Goal: Communication & Community: Answer question/provide support

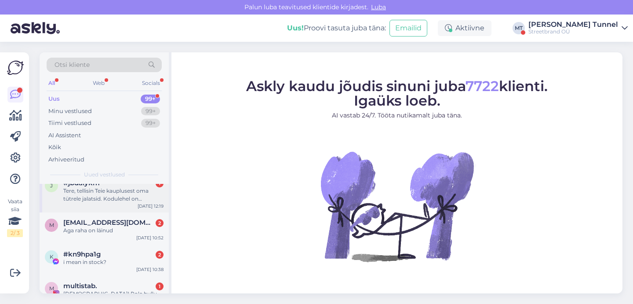
scroll to position [54, 0]
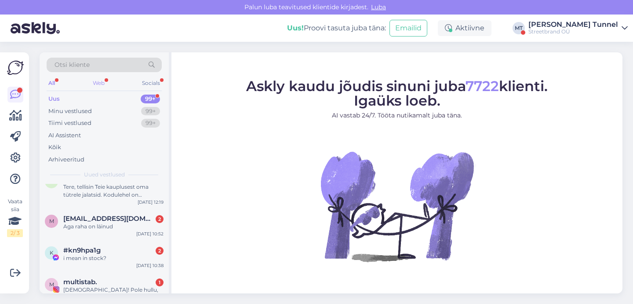
click at [95, 87] on div "Web" at bounding box center [98, 82] width 15 height 11
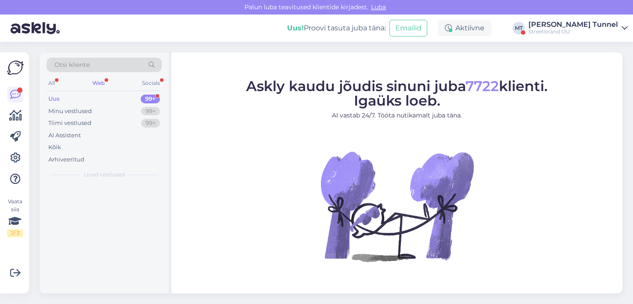
scroll to position [0, 0]
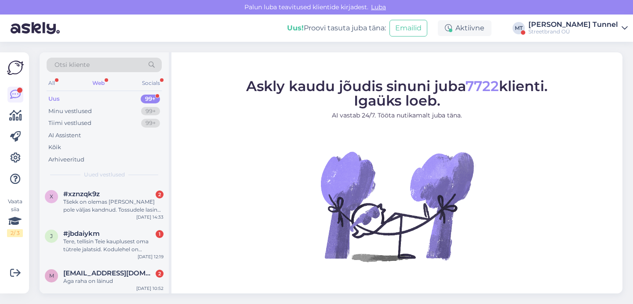
click at [608, 30] on div "Streetbrand OÜ" at bounding box center [573, 31] width 90 height 7
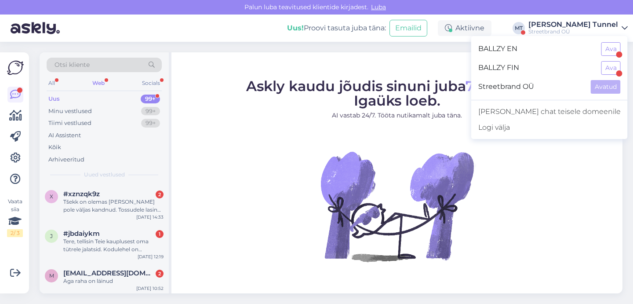
click at [608, 30] on div "Streetbrand OÜ" at bounding box center [573, 31] width 90 height 7
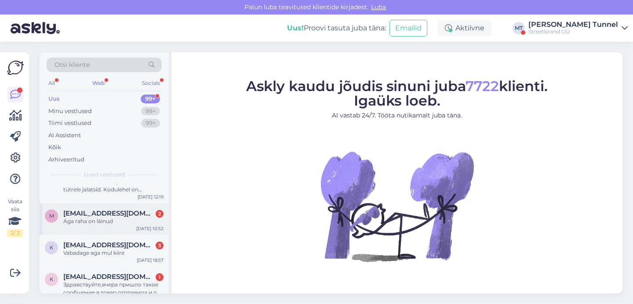
scroll to position [59, 0]
click at [115, 227] on div "m [EMAIL_ADDRESS][DOMAIN_NAME] 2 Aga raha on läinud [DATE] 10:52" at bounding box center [104, 220] width 129 height 32
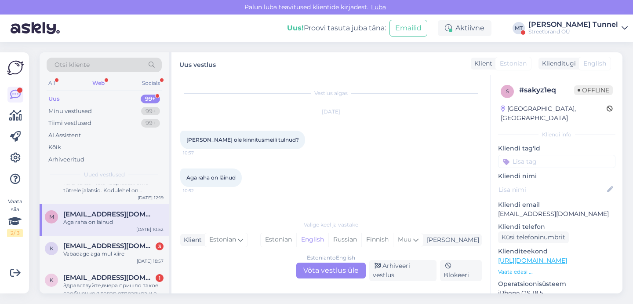
click at [536, 209] on p "[EMAIL_ADDRESS][DOMAIN_NAME]" at bounding box center [556, 213] width 117 height 9
click at [601, 209] on p "[EMAIL_ADDRESS][DOMAIN_NAME]" at bounding box center [556, 213] width 117 height 9
click at [573, 209] on p "[EMAIL_ADDRESS][DOMAIN_NAME]" at bounding box center [556, 213] width 117 height 9
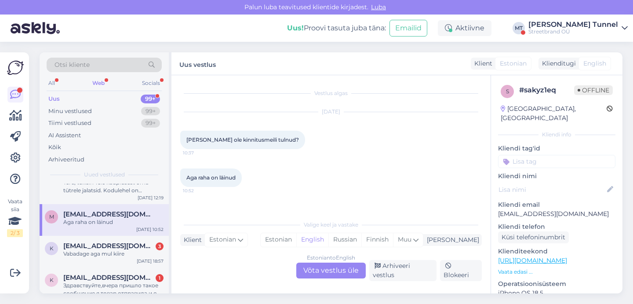
click at [571, 200] on p "Kliendi email" at bounding box center [556, 204] width 117 height 9
drag, startPoint x: 571, startPoint y: 205, endPoint x: 500, endPoint y: 208, distance: 71.7
click at [500, 209] on p "[EMAIL_ADDRESS][DOMAIN_NAME]" at bounding box center [556, 213] width 117 height 9
copy p "[EMAIL_ADDRESS][DOMAIN_NAME]"
click at [341, 275] on div "Estonian to English Võta vestlus üle" at bounding box center [330, 270] width 69 height 16
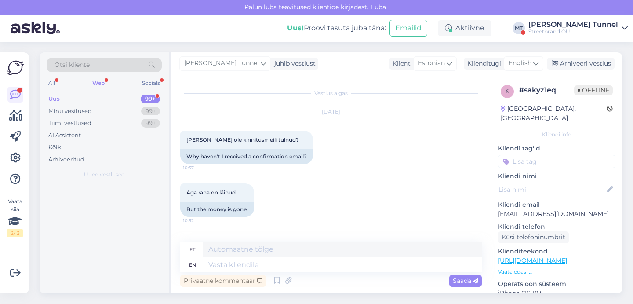
scroll to position [0, 0]
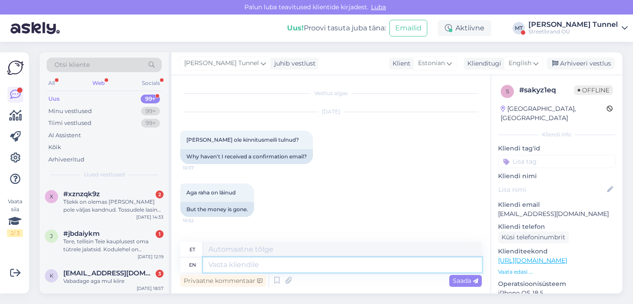
click at [272, 265] on textarea at bounding box center [342, 264] width 279 height 15
type textarea "Tere! K"
type textarea "Tere!"
type textarea "Tere! KAs"
click at [535, 64] on icon at bounding box center [535, 63] width 5 height 10
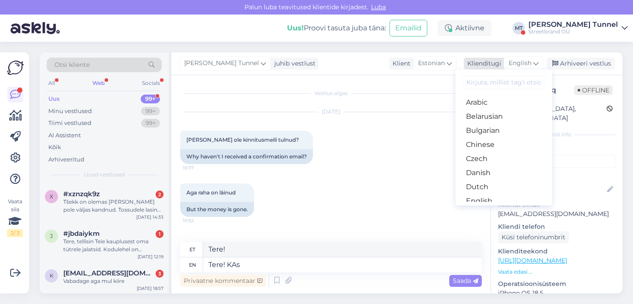
type textarea "Tere! KAs"
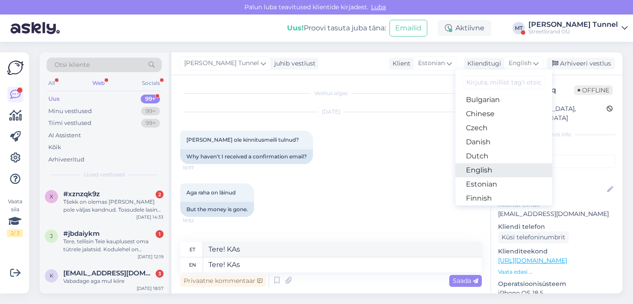
scroll to position [31, 0]
click at [493, 186] on link "Estonian" at bounding box center [503, 184] width 97 height 14
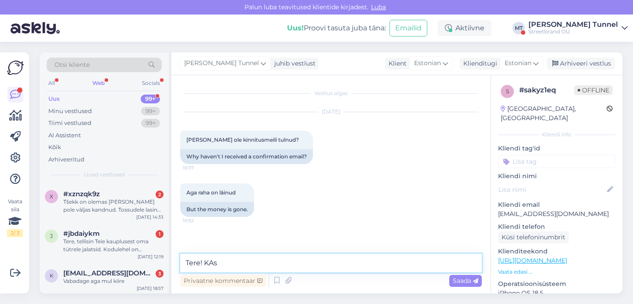
click at [271, 265] on textarea "Tere! KAs" at bounding box center [330, 263] width 301 height 18
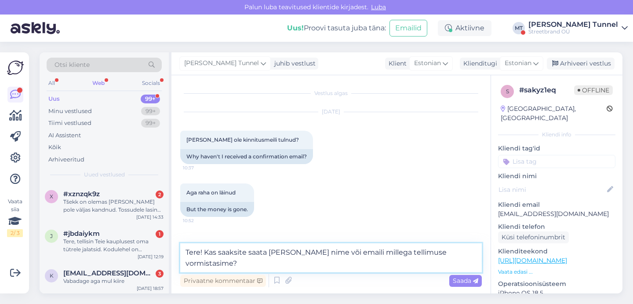
click at [333, 252] on textarea "Tere! Kas saaksite saata [PERSON_NAME] nime või emaili millega tellimuse vormis…" at bounding box center [330, 257] width 301 height 29
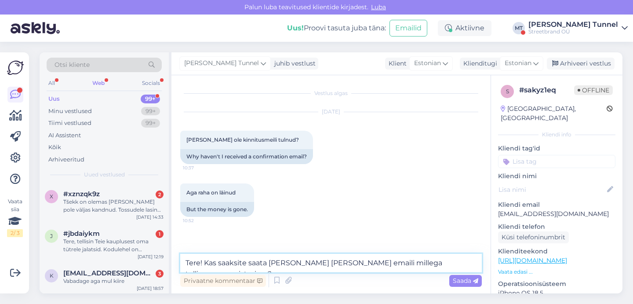
click at [464, 264] on textarea "Tere! Kas saaksite saata [PERSON_NAME] [PERSON_NAME] emaili millega tellimuse v…" at bounding box center [330, 263] width 301 height 18
click at [475, 264] on textarea "Tere! Kas saaksite saata [PERSON_NAME] [PERSON_NAME] emaili millega tellimuse v…" at bounding box center [330, 263] width 301 height 18
type textarea "Tere! Kas saaksite saata [PERSON_NAME] [PERSON_NAME] emaili millega tellimuse v…"
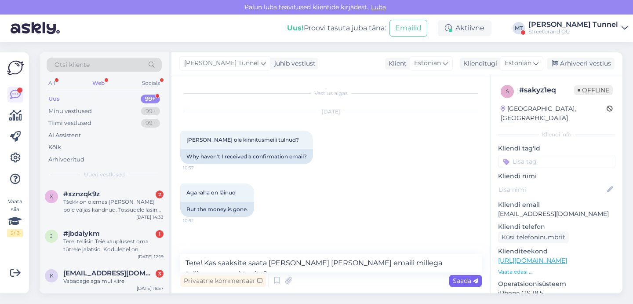
click at [470, 283] on span "Saada" at bounding box center [465, 280] width 25 height 8
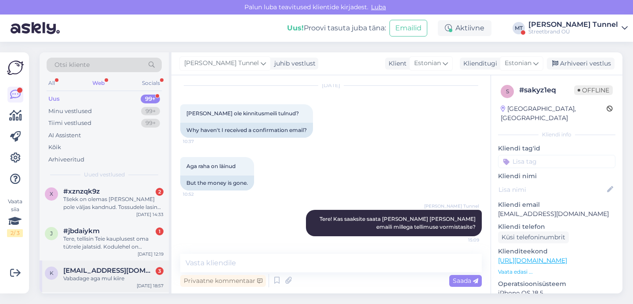
scroll to position [2, 0]
click at [135, 245] on div "Tere, tellisin Teie kauplusest oma tütrele jalatsid. Kodulehel on tellimuse juu…" at bounding box center [113, 244] width 100 height 16
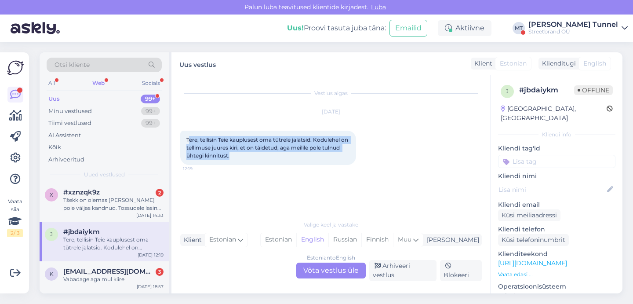
drag, startPoint x: 189, startPoint y: 139, endPoint x: 271, endPoint y: 152, distance: 83.7
click at [271, 152] on div "Tere, tellisin Teie kauplusest oma tütrele jalatsid. Kodulehel on tellimuse juu…" at bounding box center [268, 148] width 176 height 34
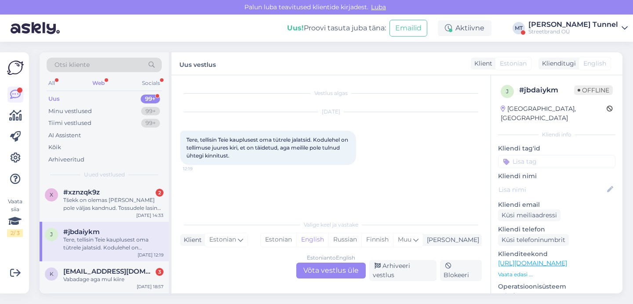
click at [321, 276] on div "Estonian to English Võta vestlus üle" at bounding box center [330, 270] width 69 height 16
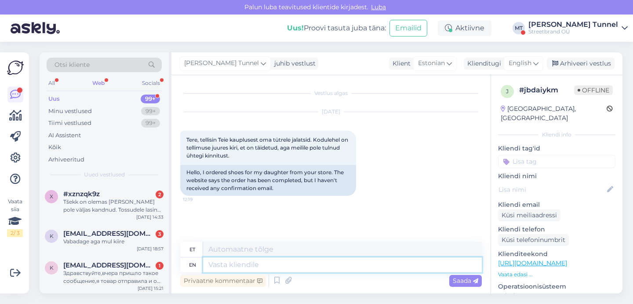
click at [256, 265] on textarea at bounding box center [342, 264] width 279 height 15
click at [528, 61] on span "English" at bounding box center [519, 63] width 23 height 10
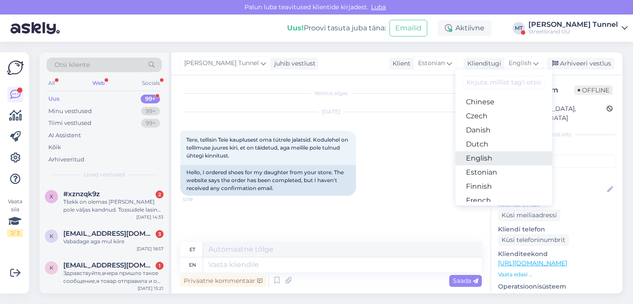
scroll to position [44, 0]
click at [486, 167] on link "Estonian" at bounding box center [503, 170] width 97 height 14
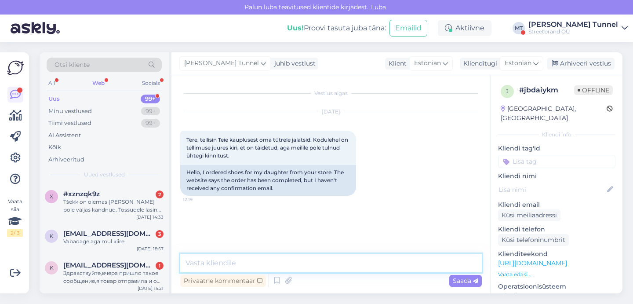
click at [255, 259] on textarea at bounding box center [330, 263] width 301 height 18
type textarea "G"
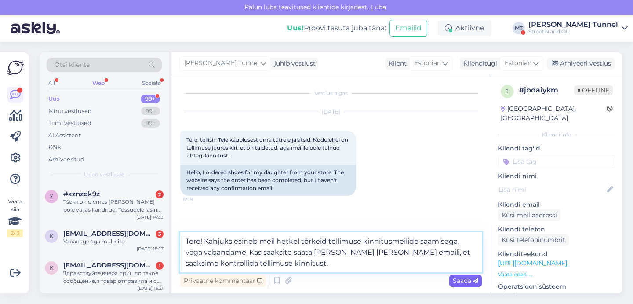
type textarea "Tere! Kahjuks esineb meil hetkel tõrkeid tellimuse kinnitusmeilide saamisega, v…"
click at [457, 283] on span "Saada" at bounding box center [465, 280] width 25 height 8
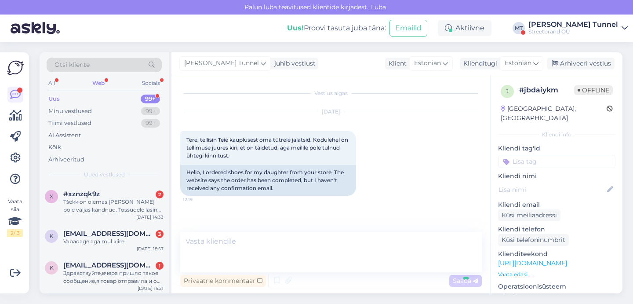
scroll to position [21, 0]
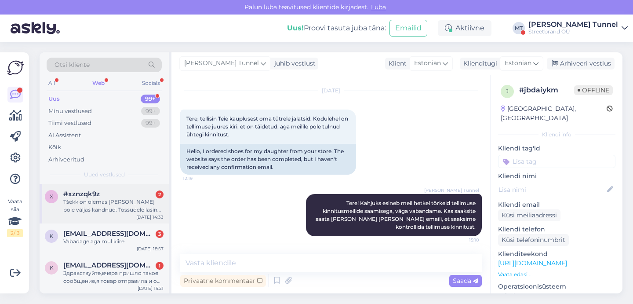
click at [129, 206] on div "Tšekk on olemas [PERSON_NAME] pole väljas kandnud. Tossudele lasin [PERSON_NAME…" at bounding box center [113, 206] width 100 height 16
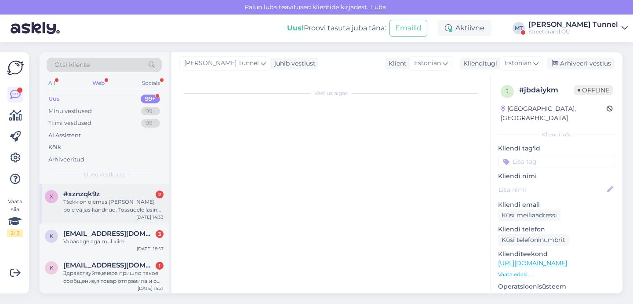
scroll to position [7, 0]
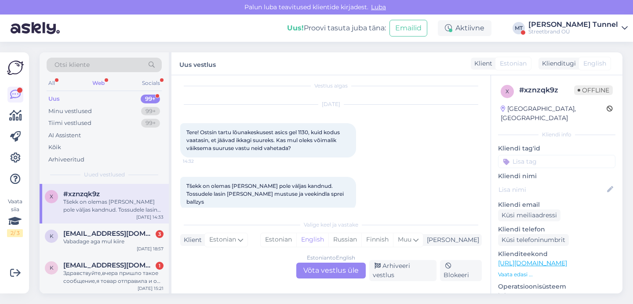
click at [319, 272] on div "Estonian to English Võta vestlus üle" at bounding box center [330, 270] width 69 height 16
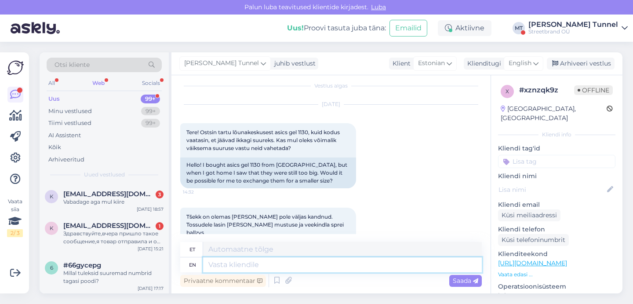
click at [262, 264] on textarea at bounding box center [342, 264] width 279 height 15
click at [530, 66] on span "English" at bounding box center [519, 63] width 23 height 10
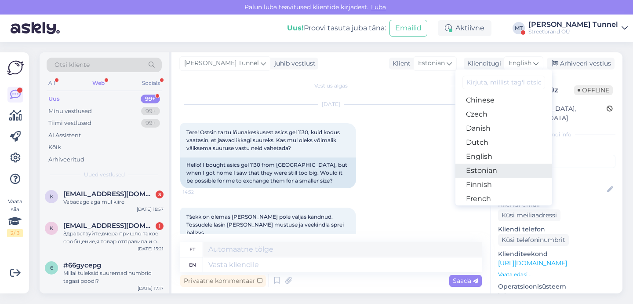
click at [492, 174] on link "Estonian" at bounding box center [503, 170] width 97 height 14
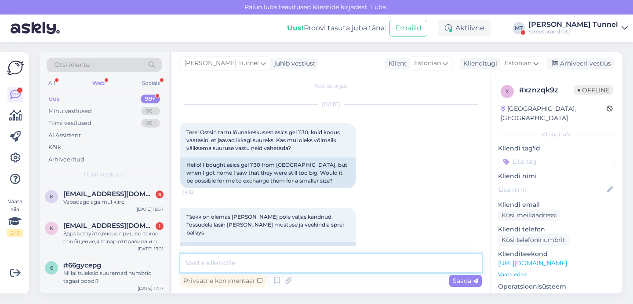
click at [217, 258] on textarea at bounding box center [330, 263] width 301 height 18
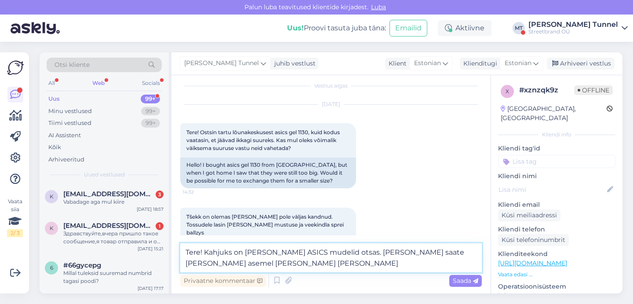
click at [212, 263] on textarea "Tere! Kahjuks on [PERSON_NAME] ASICS mudelid otsas. [PERSON_NAME] saate [PERSON…" at bounding box center [330, 257] width 301 height 29
click at [213, 263] on textarea "Tere! Kahjuks on [PERSON_NAME] ASICS mudelid otsas. [PERSON_NAME] saate [PERSON…" at bounding box center [330, 257] width 301 height 29
click at [232, 264] on textarea "Tere! Kahjuks on [PERSON_NAME] ASICS mudelid otsas. [PERSON_NAME] saate [PERSON…" at bounding box center [330, 257] width 301 height 29
click at [231, 265] on textarea "Tere! Kahjuks on [PERSON_NAME] ASICS mudelid otsas. [PERSON_NAME] saate [PERSON…" at bounding box center [330, 257] width 301 height 29
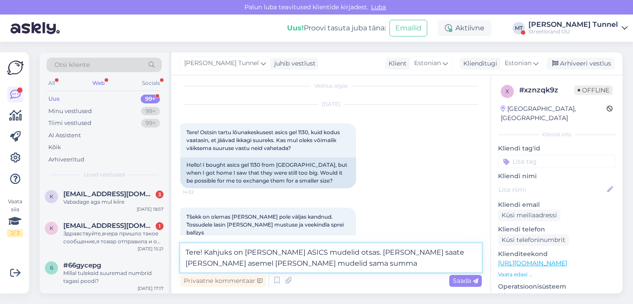
click at [321, 266] on textarea "Tere! Kahjuks on [PERSON_NAME] ASICS mudelid otsas. [PERSON_NAME] saate [PERSON…" at bounding box center [330, 257] width 301 height 29
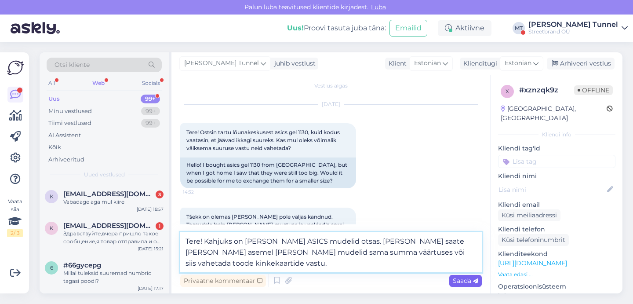
type textarea "Tere! Kahjuks on [PERSON_NAME] ASICS mudelid otsas. [PERSON_NAME] saate [PERSON…"
click at [469, 282] on span "Saada" at bounding box center [465, 280] width 25 height 8
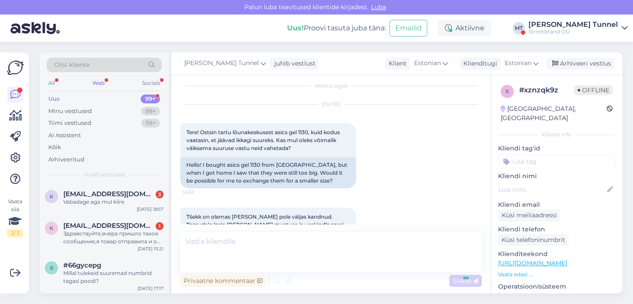
scroll to position [90, 0]
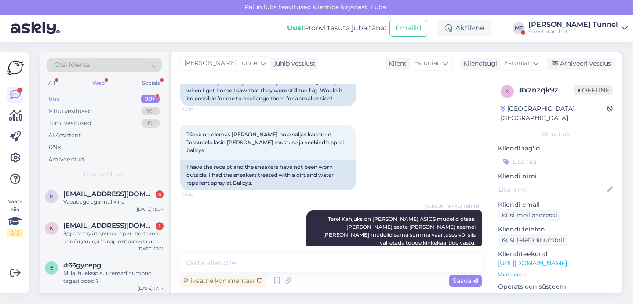
click at [592, 30] on div "Streetbrand OÜ" at bounding box center [573, 31] width 90 height 7
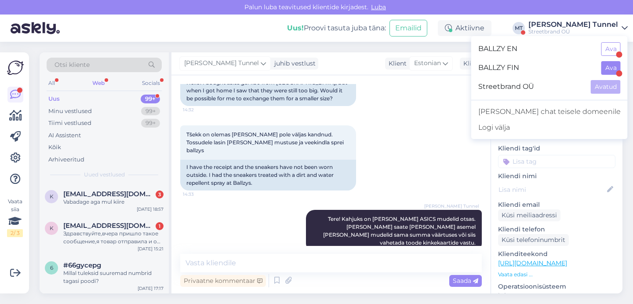
click at [608, 68] on button "Ava" at bounding box center [610, 68] width 19 height 14
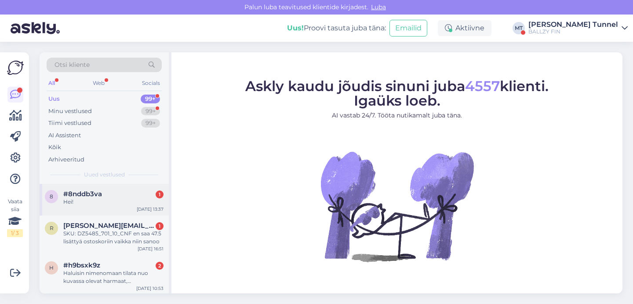
click at [123, 202] on div "Hei!" at bounding box center [113, 202] width 100 height 8
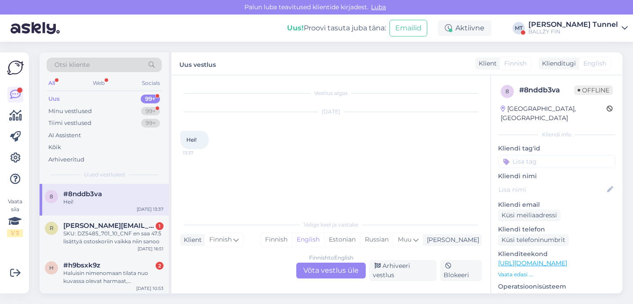
click at [347, 277] on div "Finnish to English Võta vestlus üle" at bounding box center [330, 270] width 69 height 16
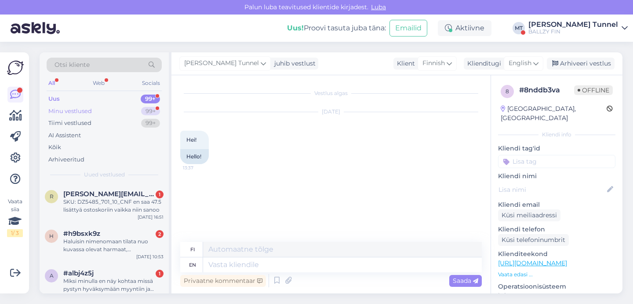
scroll to position [0, 0]
click at [154, 111] on div "99+" at bounding box center [150, 111] width 19 height 9
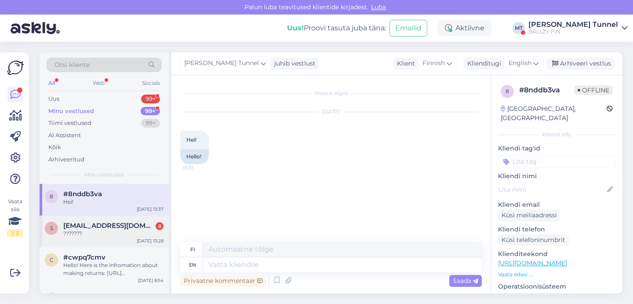
click at [116, 233] on div "???????" at bounding box center [113, 233] width 100 height 8
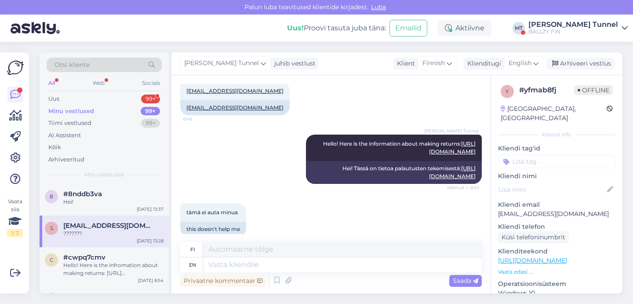
scroll to position [102, 0]
click at [429, 177] on link "[URL][DOMAIN_NAME]" at bounding box center [452, 171] width 47 height 15
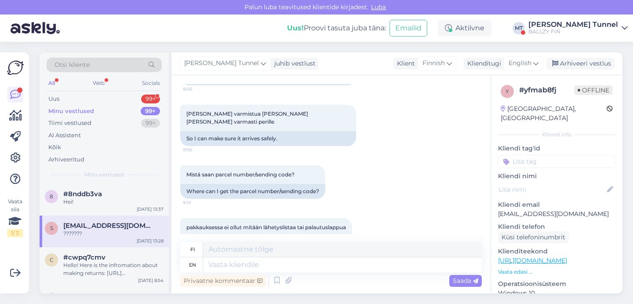
scroll to position [367, 0]
drag, startPoint x: 197, startPoint y: 175, endPoint x: 315, endPoint y: 178, distance: 117.8
click at [315, 183] on div "Where can I get the parcel number/sending code?" at bounding box center [252, 190] width 145 height 15
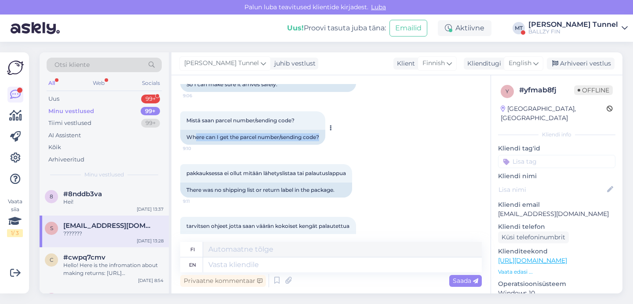
scroll to position [436, 0]
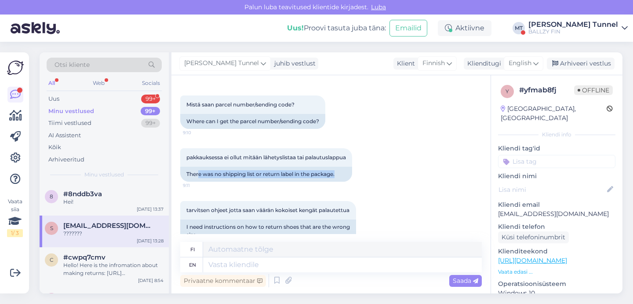
drag, startPoint x: 199, startPoint y: 161, endPoint x: 275, endPoint y: 167, distance: 76.2
click at [275, 167] on div "pakkauksessa ei ollut mitään lähetyslistaa tai palautuslappua 9:11 There was no…" at bounding box center [330, 164] width 301 height 53
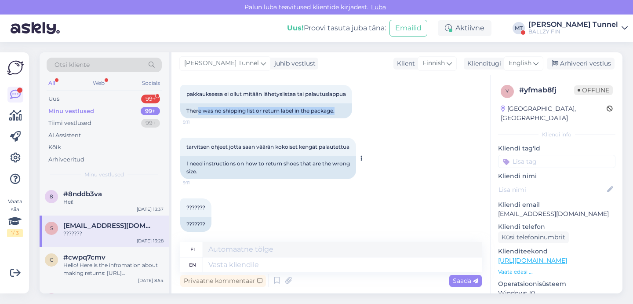
scroll to position [499, 0]
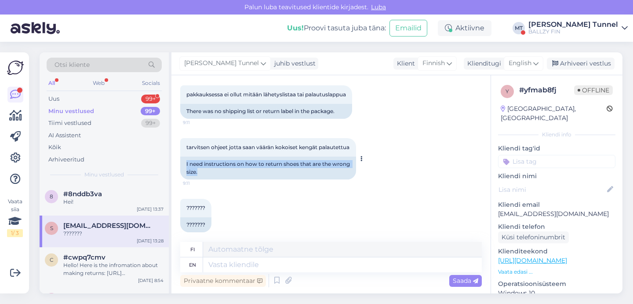
drag, startPoint x: 187, startPoint y: 156, endPoint x: 236, endPoint y: 170, distance: 51.6
click at [236, 170] on div "I need instructions on how to return shoes that are the wrong size." at bounding box center [268, 167] width 176 height 23
drag, startPoint x: 190, startPoint y: 215, endPoint x: 236, endPoint y: 215, distance: 45.7
click at [236, 215] on div "??????? 13:28 ???????" at bounding box center [330, 215] width 301 height 53
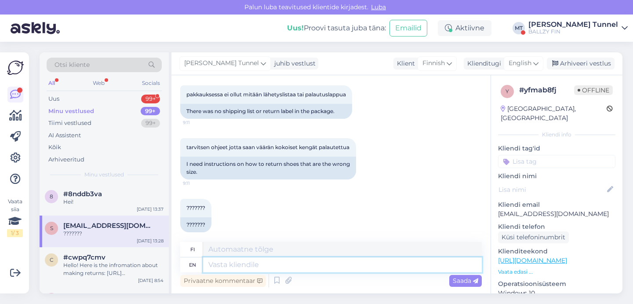
click at [229, 263] on textarea at bounding box center [342, 264] width 279 height 15
click at [233, 265] on textarea at bounding box center [342, 264] width 279 height 15
type textarea "If th"
type textarea "[PERSON_NAME]"
type textarea "I"
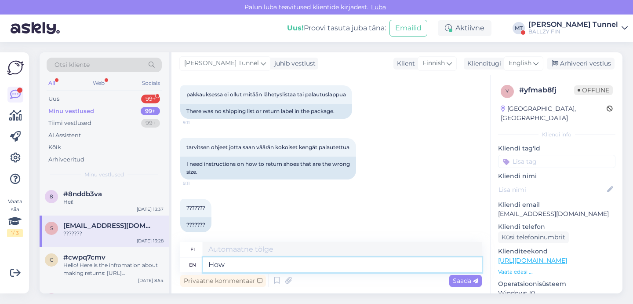
type textarea "How"
type textarea "Miten"
type textarea "How did you"
type textarea "Miten sinä"
type textarea "How did you receive t"
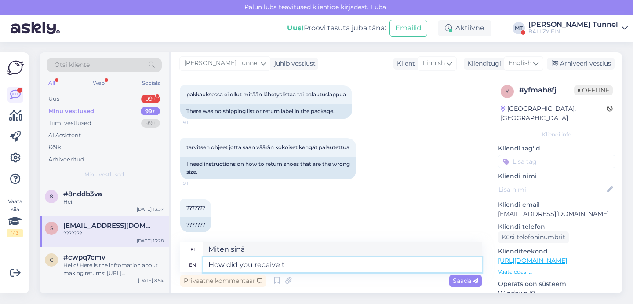
type textarea "Miten sait"
type textarea "How did you receive the packe"
type textarea "Miten sait paketin"
type textarea "How did you receive the package?"
type textarea "Miten sait paketin?"
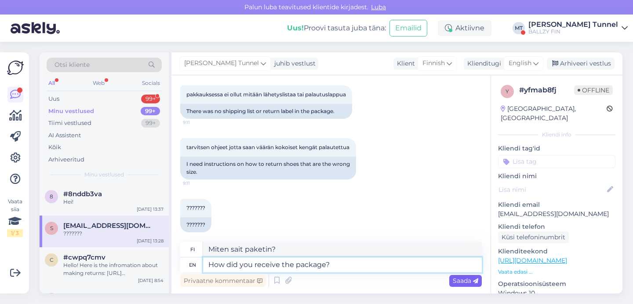
type textarea "How did you receive the package?"
click at [456, 278] on span "Saada" at bounding box center [465, 280] width 25 height 8
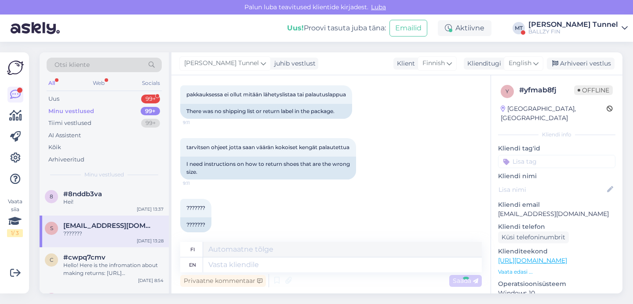
scroll to position [551, 0]
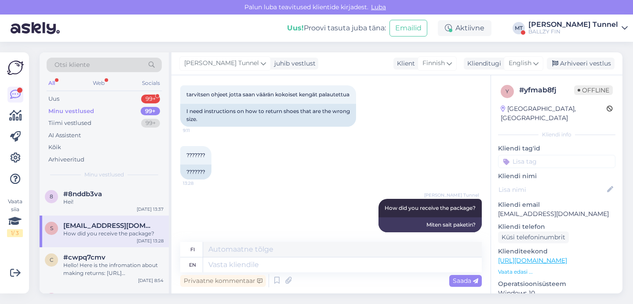
click at [604, 21] on div "[PERSON_NAME] Tunnel" at bounding box center [573, 24] width 90 height 7
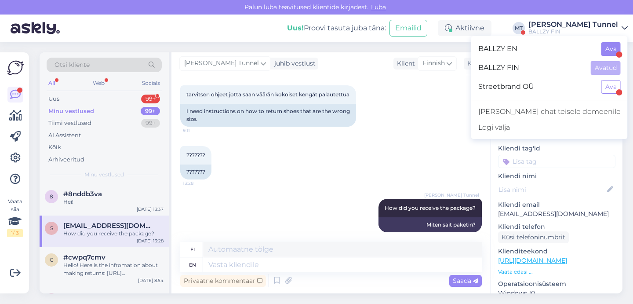
click at [614, 53] on button "Ava" at bounding box center [610, 49] width 19 height 14
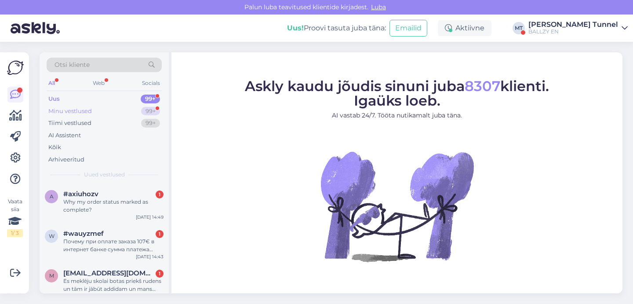
click at [134, 110] on div "Minu vestlused 99+" at bounding box center [104, 111] width 115 height 12
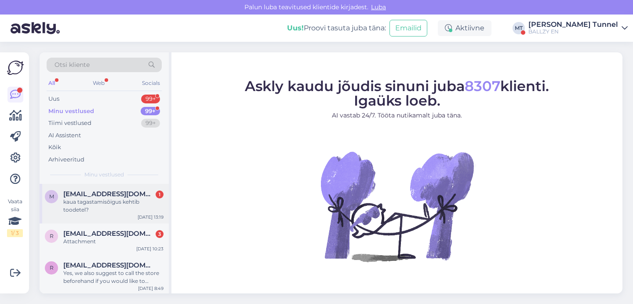
click at [148, 209] on div "kaua tagastamisõigus kehtib toodetel?" at bounding box center [113, 206] width 100 height 16
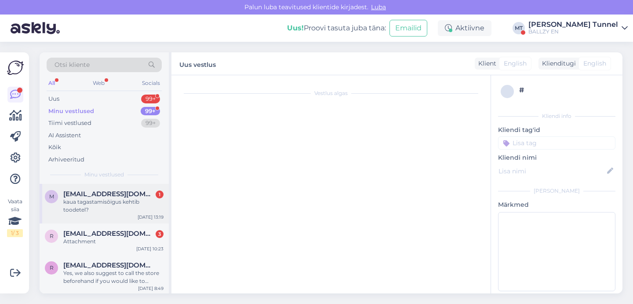
scroll to position [635, 0]
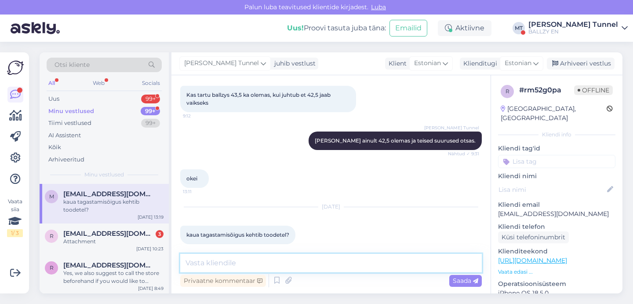
click at [293, 264] on textarea at bounding box center [330, 263] width 301 height 18
click at [351, 261] on textarea "Kui toode on poest ostetud, siis saate toodet" at bounding box center [330, 263] width 301 height 18
click at [352, 261] on textarea "Kui toode on poest ostetud, siis saate toodet" at bounding box center [330, 263] width 301 height 18
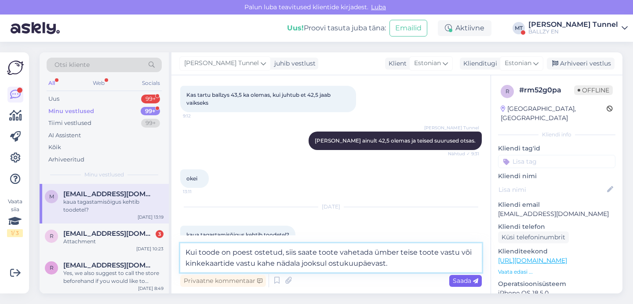
type textarea "Kui toode on poest ostetud, siis saate toote vahetada ümber teise toote vastu v…"
click at [457, 280] on span "Saada" at bounding box center [465, 280] width 25 height 8
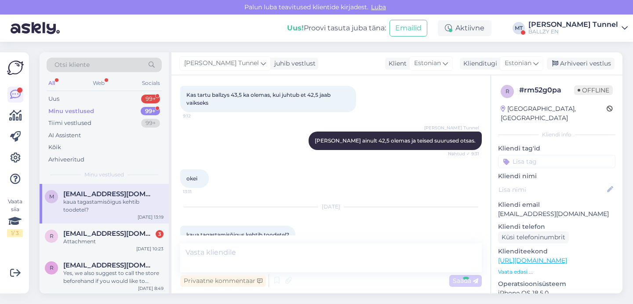
scroll to position [700, 0]
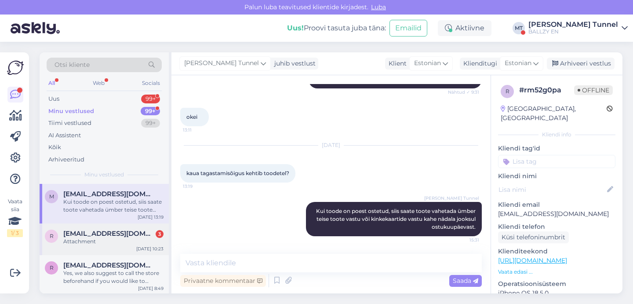
click at [156, 237] on div "Attachment" at bounding box center [113, 241] width 100 height 8
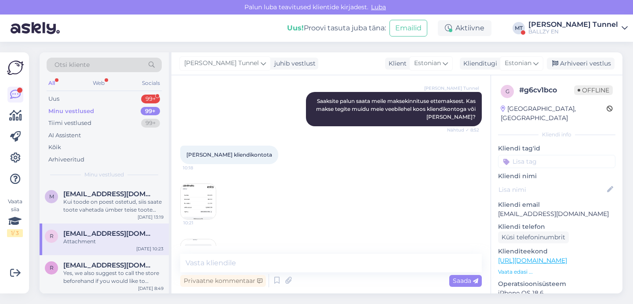
scroll to position [322, 0]
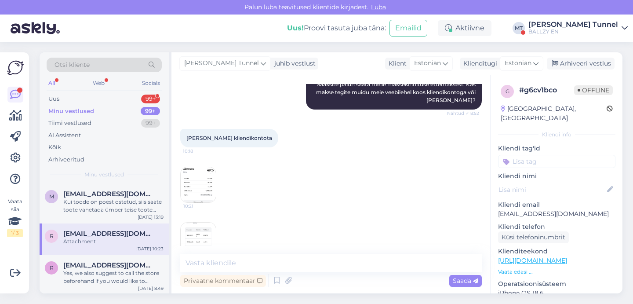
click at [197, 174] on img at bounding box center [198, 184] width 35 height 35
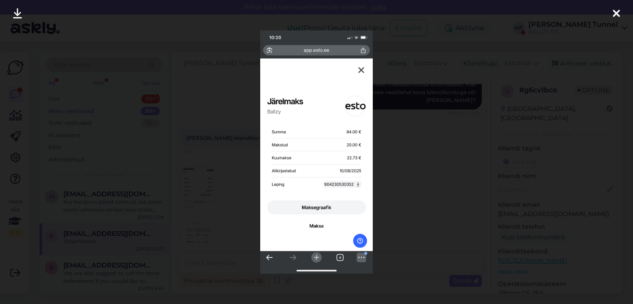
click at [379, 173] on div at bounding box center [316, 152] width 633 height 304
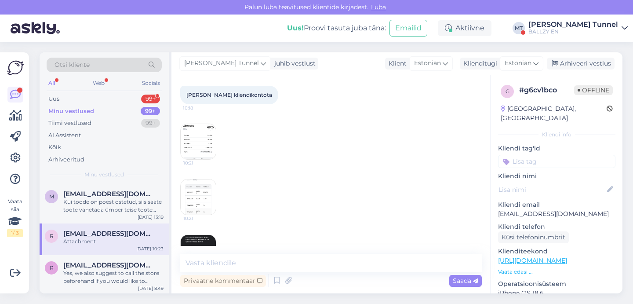
scroll to position [370, 0]
click at [189, 181] on img at bounding box center [198, 191] width 35 height 35
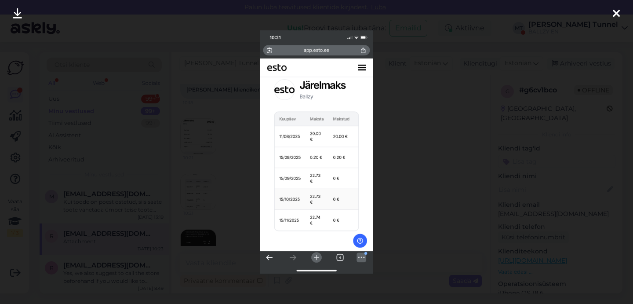
click at [417, 198] on div at bounding box center [316, 152] width 633 height 304
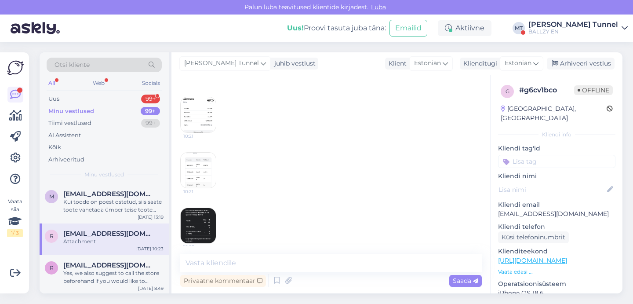
scroll to position [391, 0]
click at [207, 212] on img at bounding box center [198, 225] width 35 height 35
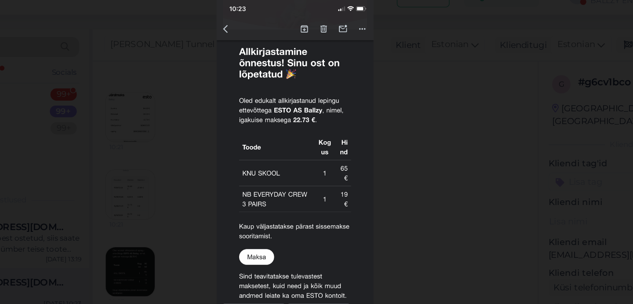
click at [290, 137] on div at bounding box center [316, 152] width 633 height 304
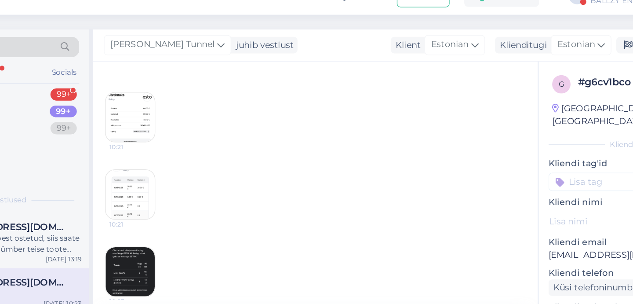
click at [181, 98] on img at bounding box center [198, 115] width 35 height 35
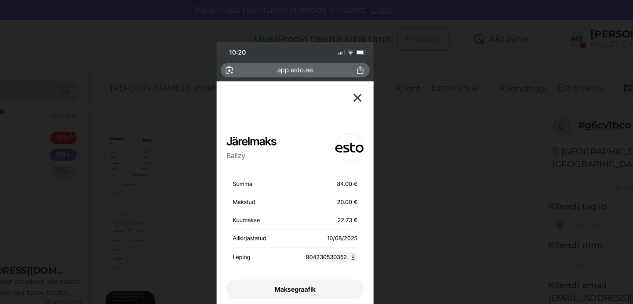
click at [127, 141] on div at bounding box center [316, 152] width 633 height 304
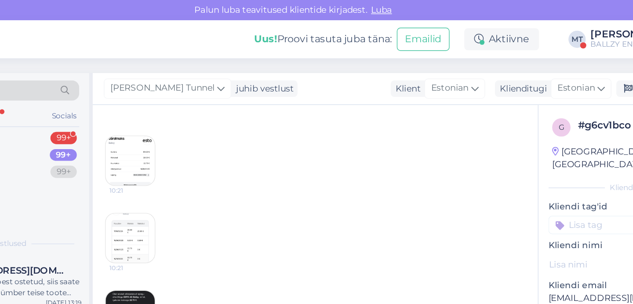
click at [181, 159] on img at bounding box center [198, 170] width 35 height 35
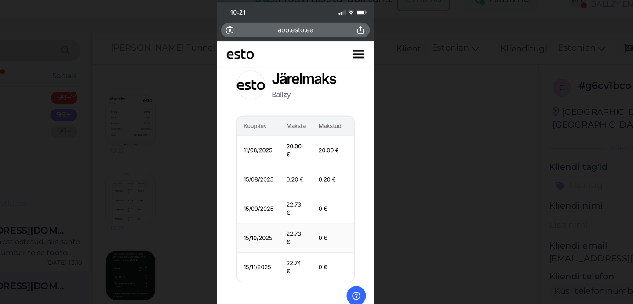
click at [123, 167] on div at bounding box center [316, 152] width 633 height 304
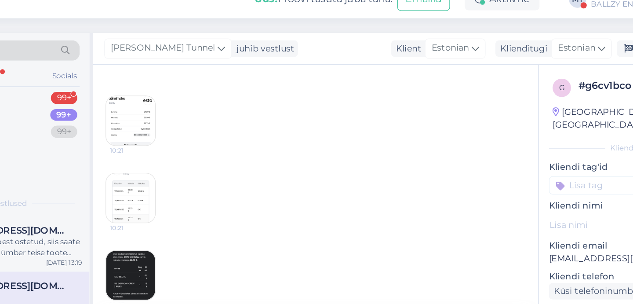
click at [181, 208] on img at bounding box center [198, 225] width 35 height 35
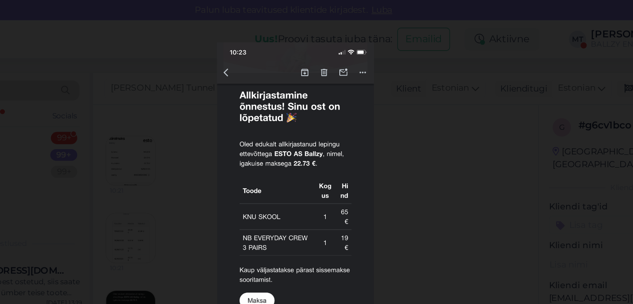
click at [290, 154] on div at bounding box center [316, 152] width 633 height 304
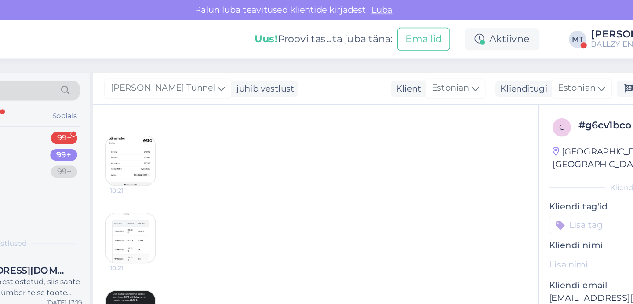
click at [181, 110] on img at bounding box center [198, 115] width 35 height 35
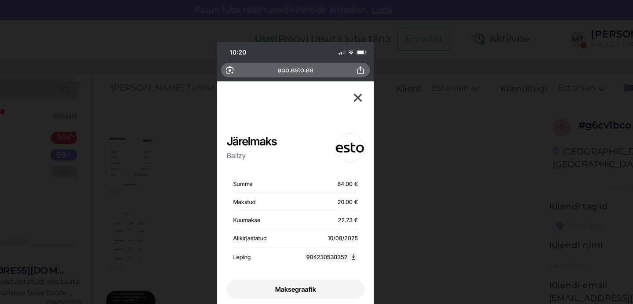
click at [289, 153] on div at bounding box center [316, 152] width 633 height 304
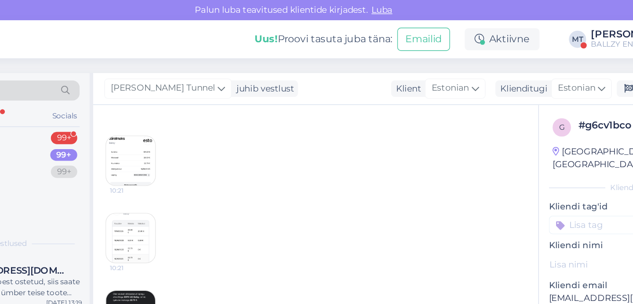
click at [181, 163] on img at bounding box center [198, 170] width 35 height 35
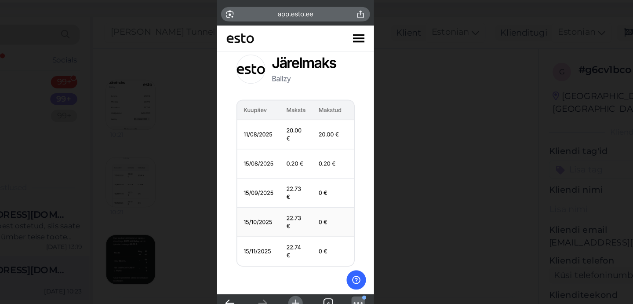
click at [287, 158] on div at bounding box center [316, 152] width 633 height 304
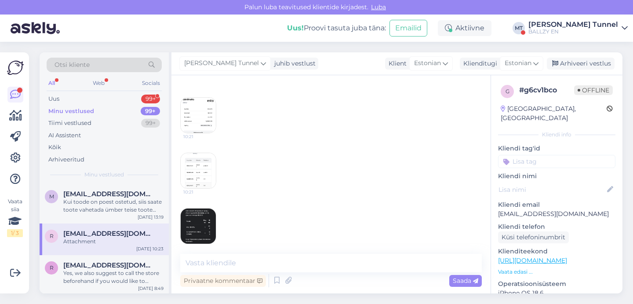
click at [531, 209] on p "[EMAIL_ADDRESS][DOMAIN_NAME]" at bounding box center [556, 213] width 117 height 9
click at [199, 225] on img at bounding box center [198, 225] width 35 height 35
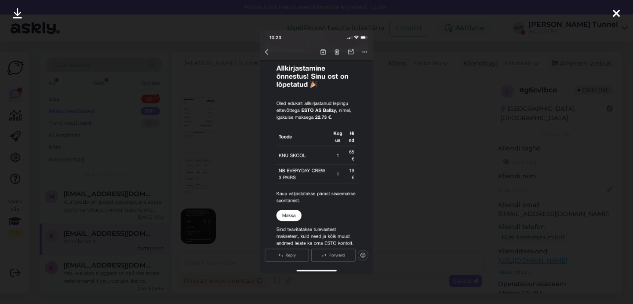
click at [224, 164] on div at bounding box center [316, 152] width 633 height 304
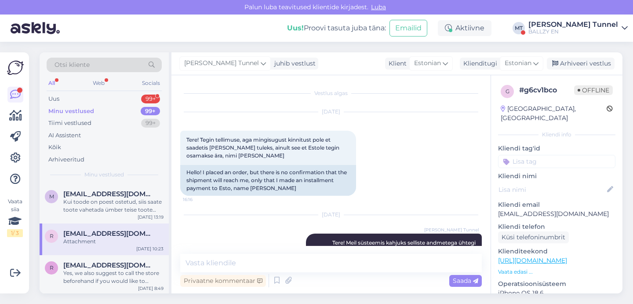
scroll to position [0, 0]
drag, startPoint x: 239, startPoint y: 156, endPoint x: 278, endPoint y: 156, distance: 39.1
click at [278, 156] on div "Tere! Tegin tellimuse, aga mingisugust kinnitust pole et saadetis [PERSON_NAME]…" at bounding box center [268, 148] width 176 height 34
copy span "[PERSON_NAME]"
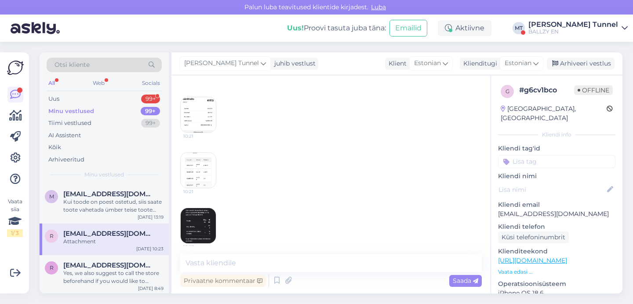
scroll to position [391, 0]
click at [203, 228] on img at bounding box center [198, 225] width 35 height 35
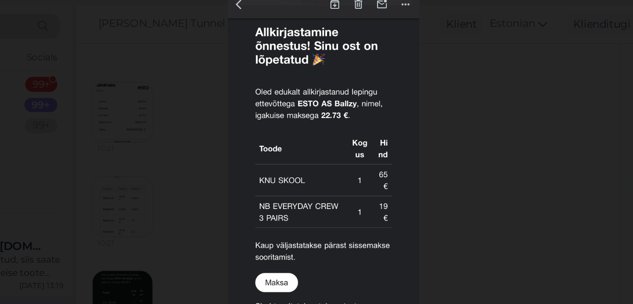
click at [253, 136] on div at bounding box center [316, 152] width 633 height 304
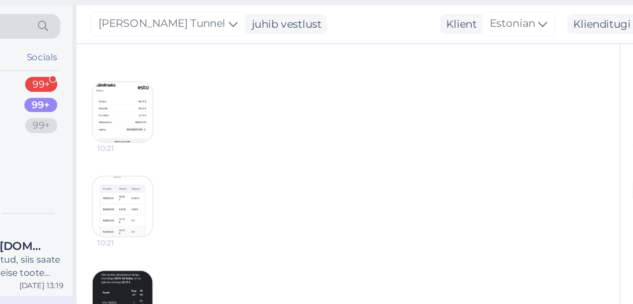
click at [181, 98] on img at bounding box center [198, 115] width 35 height 35
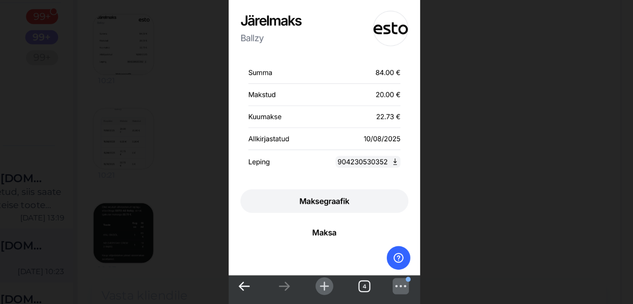
click at [263, 90] on div at bounding box center [316, 152] width 633 height 304
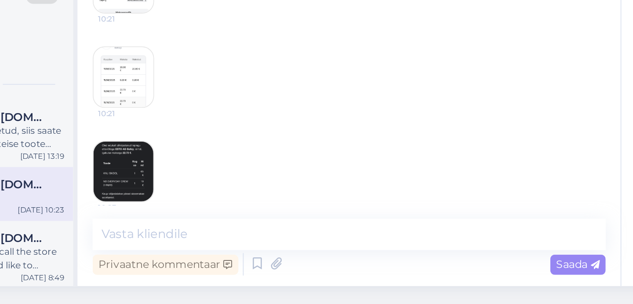
scroll to position [0, 0]
click at [181, 208] on img at bounding box center [198, 225] width 35 height 35
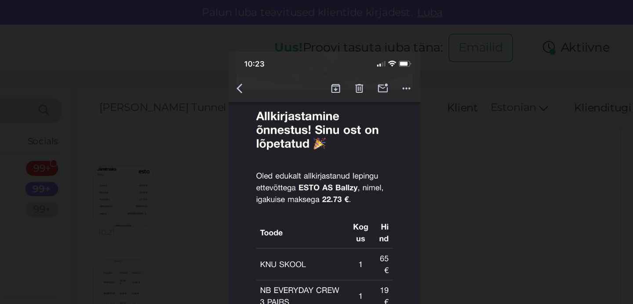
click at [124, 115] on div at bounding box center [316, 152] width 633 height 304
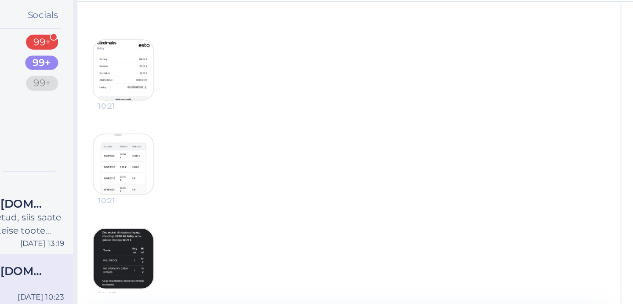
click at [181, 208] on img at bounding box center [198, 225] width 35 height 35
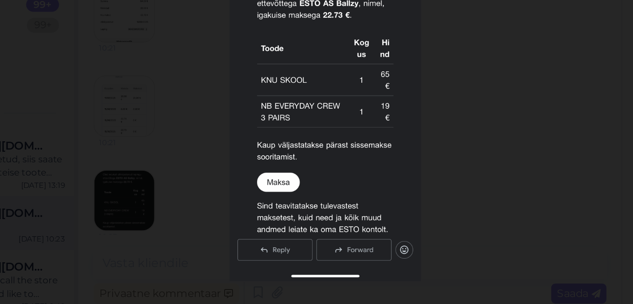
click at [267, 109] on div at bounding box center [316, 152] width 633 height 304
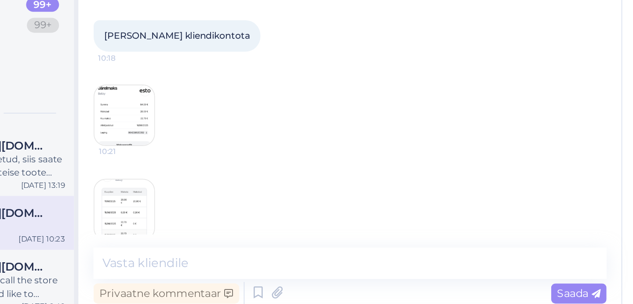
scroll to position [326, 0]
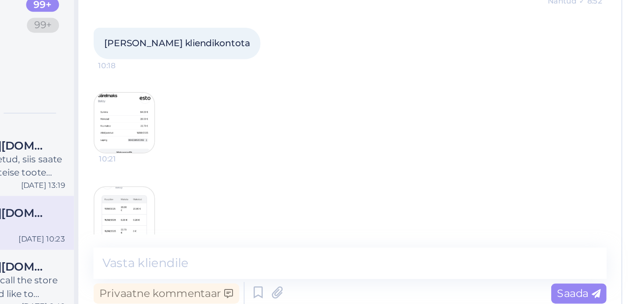
click at [181, 163] on img at bounding box center [198, 180] width 35 height 35
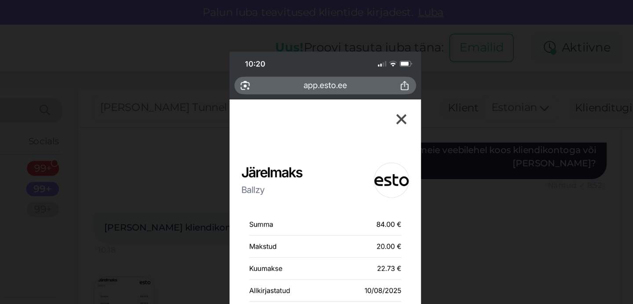
click at [127, 94] on div at bounding box center [316, 152] width 633 height 304
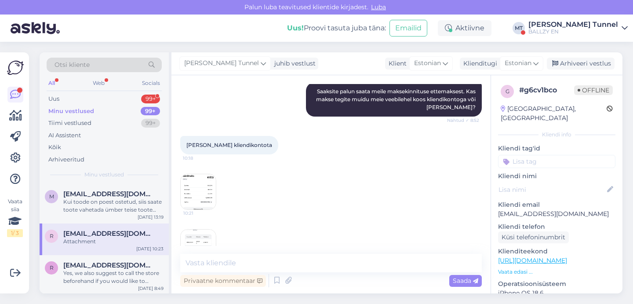
scroll to position [310, 0]
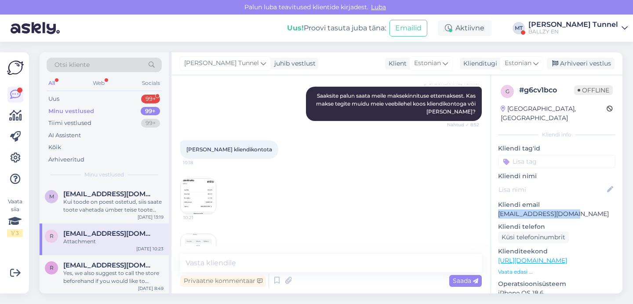
drag, startPoint x: 499, startPoint y: 207, endPoint x: 582, endPoint y: 207, distance: 83.1
click at [582, 209] on p "[EMAIL_ADDRESS][DOMAIN_NAME]" at bounding box center [556, 213] width 117 height 9
copy p "[EMAIL_ADDRESS][DOMAIN_NAME]"
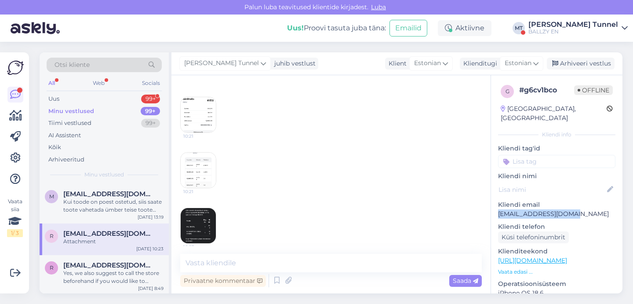
scroll to position [391, 0]
click at [207, 219] on img at bounding box center [198, 225] width 35 height 35
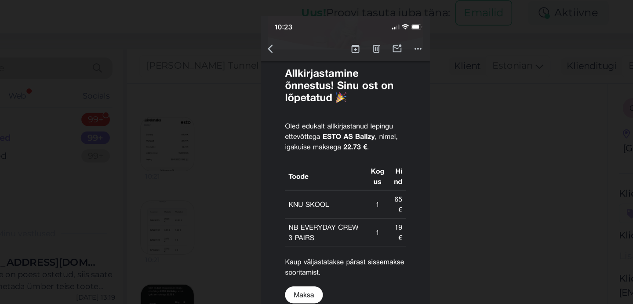
click at [301, 120] on div at bounding box center [316, 152] width 633 height 304
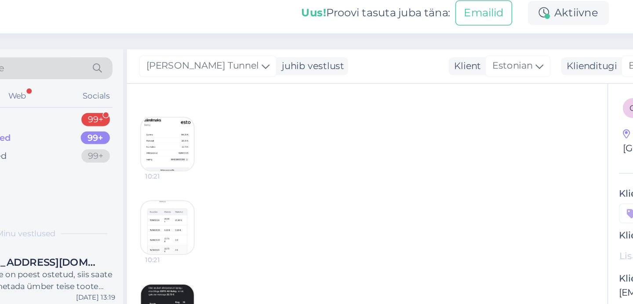
click at [181, 153] on img at bounding box center [198, 170] width 35 height 35
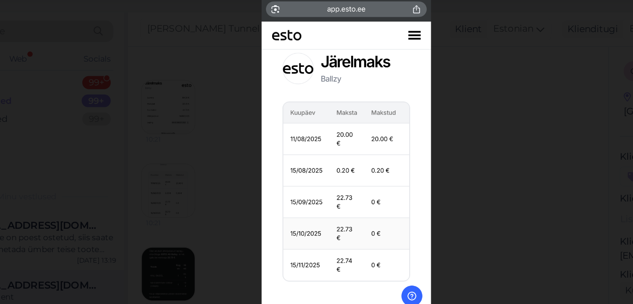
click at [298, 134] on div at bounding box center [316, 152] width 633 height 304
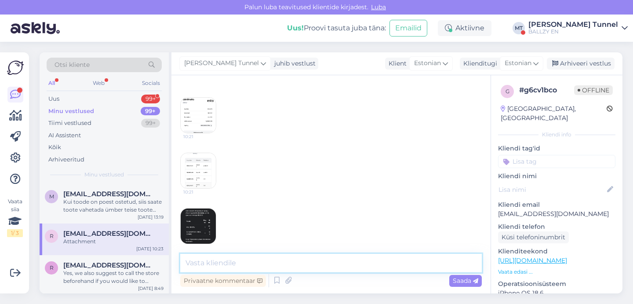
click at [268, 265] on textarea at bounding box center [330, 263] width 301 height 18
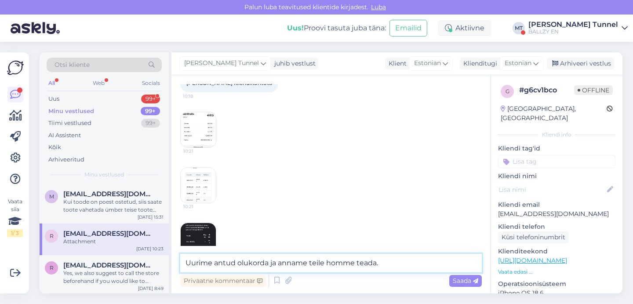
scroll to position [380, 0]
click at [403, 264] on textarea "Uurime antud olukorda ja anname teile homme teada." at bounding box center [330, 263] width 301 height 18
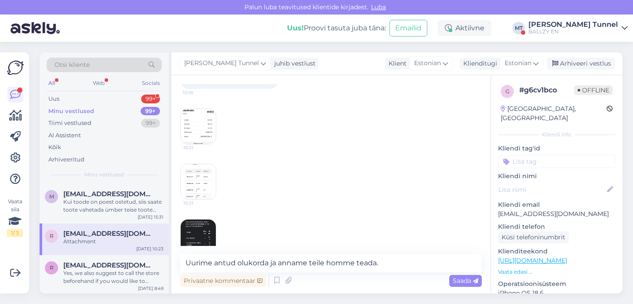
click at [209, 109] on img at bounding box center [198, 126] width 35 height 35
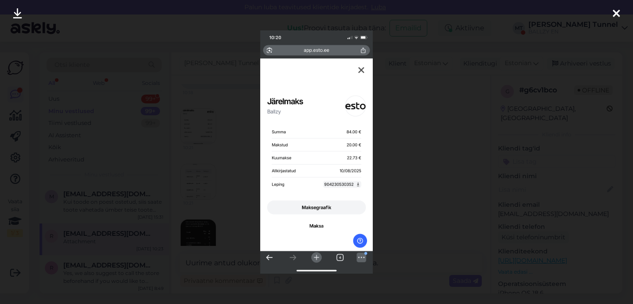
click at [398, 174] on div at bounding box center [316, 152] width 633 height 304
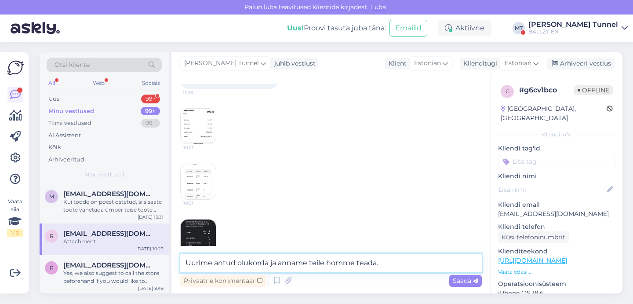
click at [381, 263] on textarea "Uurime antud olukorda ja anname teile homme teada." at bounding box center [330, 263] width 301 height 18
click at [457, 264] on textarea "Uurime antud olukorda ja anname teile homme teada. Lisage [PERSON_NAME] ko" at bounding box center [330, 263] width 301 height 18
click at [459, 262] on textarea "Uurime antud olukorda ja anname teile homme teada. Lisage [PERSON_NAME] ko" at bounding box center [330, 263] width 301 height 18
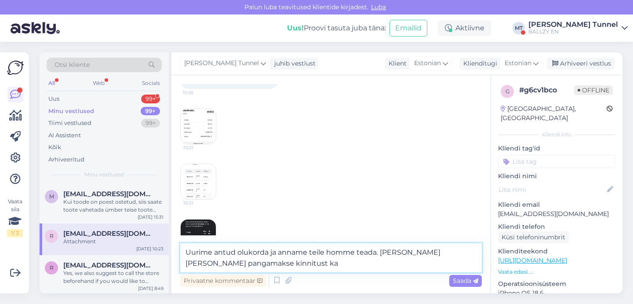
click at [217, 263] on textarea "Uurime antud olukorda ja anname teile homme teada. [PERSON_NAME] [PERSON_NAME] …" at bounding box center [330, 257] width 301 height 29
click at [212, 126] on img at bounding box center [198, 126] width 35 height 35
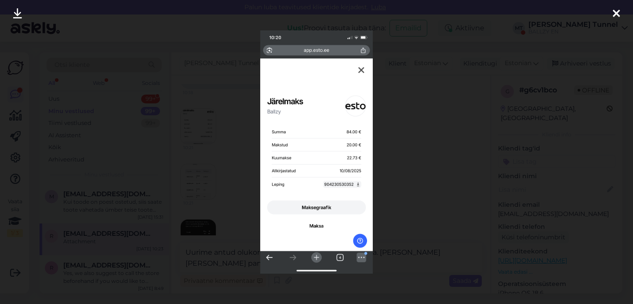
click at [421, 122] on div at bounding box center [316, 152] width 633 height 304
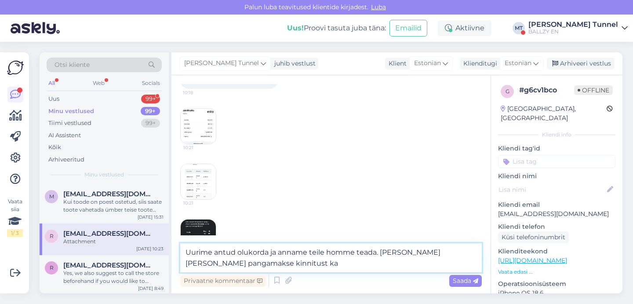
drag, startPoint x: 231, startPoint y: 261, endPoint x: 210, endPoint y: 263, distance: 21.6
click at [210, 263] on textarea "Uurime antud olukorda ja anname teile homme teada. [PERSON_NAME] [PERSON_NAME] …" at bounding box center [330, 257] width 301 height 29
click at [313, 263] on textarea "Uurime antud olukorda ja anname teile homme teada. [PERSON_NAME] [PERSON_NAME] …" at bounding box center [330, 257] width 301 height 29
type textarea "Uurime antud olukorda ja anname teile homme teada. [PERSON_NAME] [PERSON_NAME] …"
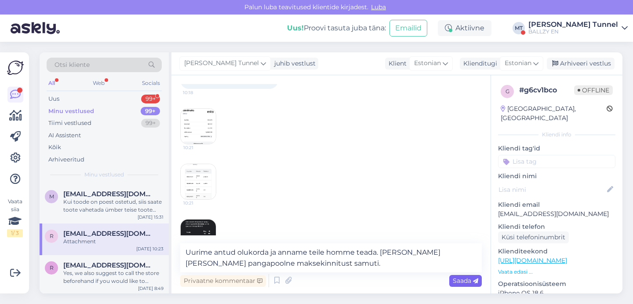
click at [476, 280] on icon at bounding box center [475, 280] width 5 height 5
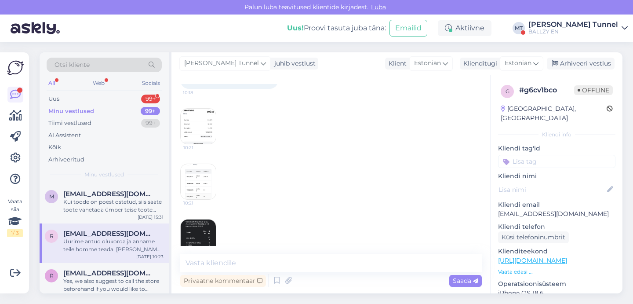
scroll to position [437, 0]
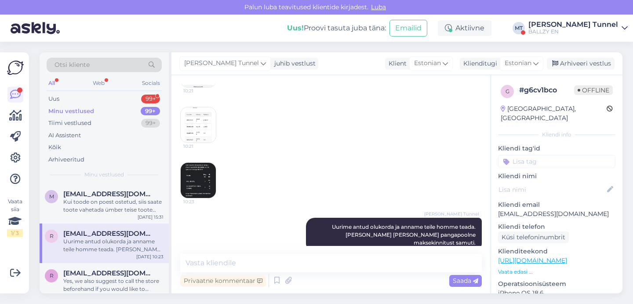
click at [596, 34] on div "BALLZY EN" at bounding box center [573, 31] width 90 height 7
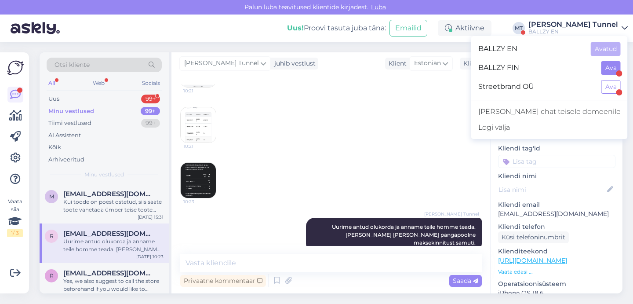
click at [604, 74] on button "Ava" at bounding box center [610, 68] width 19 height 14
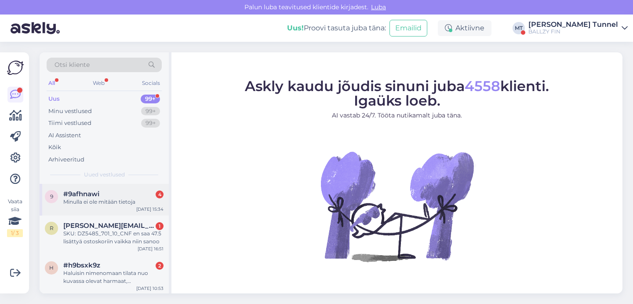
click at [159, 198] on div "Minulla ei ole mitään tietoja" at bounding box center [113, 202] width 100 height 8
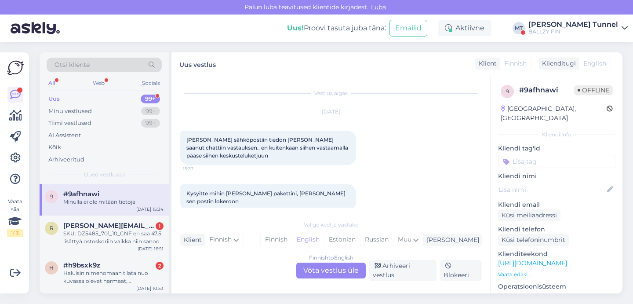
scroll to position [0, 0]
click at [339, 278] on div "Finnish to English Võta vestlus üle" at bounding box center [330, 270] width 69 height 16
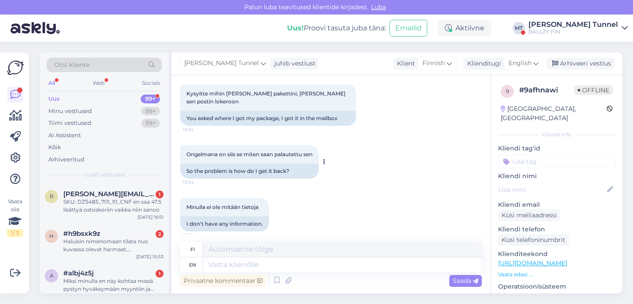
scroll to position [130, 0]
click at [256, 265] on textarea at bounding box center [342, 264] width 279 height 15
type textarea "THEN Y"
type textarea "SITTEN"
type textarea "THEN YOU"
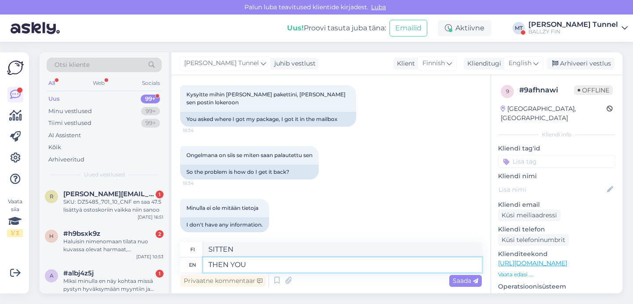
type textarea "SITTEN SINÄ"
type textarea "THE"
type textarea "SITTEN"
type textarea "T"
type textarea "Then"
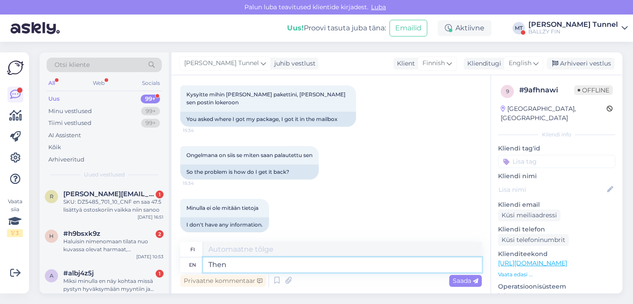
type textarea "Sitten"
type textarea "Then d"
type textarea "Tee sitten"
type textarea "Then"
type textarea "Sitten"
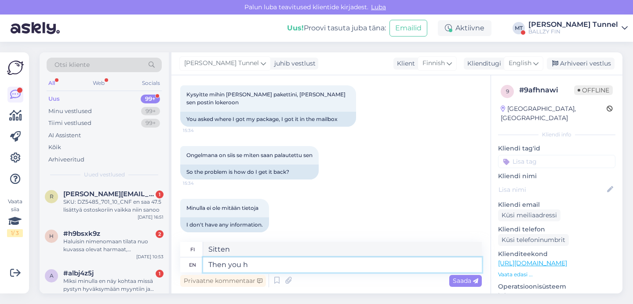
type textarea "Then you ha"
type textarea "Sitten sinä"
type textarea "Then you have t"
type textarea "Sitten sinulla on"
type textarea "Then you have to"
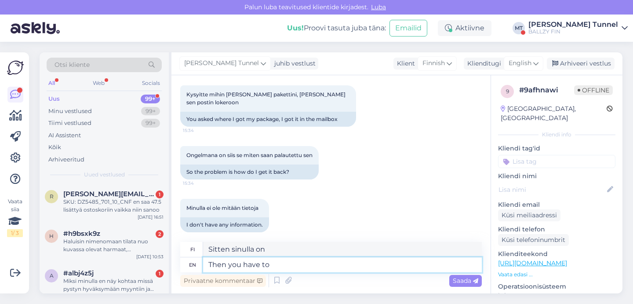
type textarea "Sitten sinun täytyy"
type textarea "Then you have to fill o"
type textarea "Sitten sinun on täytettävä"
type textarea "Then you have to fill out the return form"
type textarea "Sitten sinun on täytettävä palautuslomake"
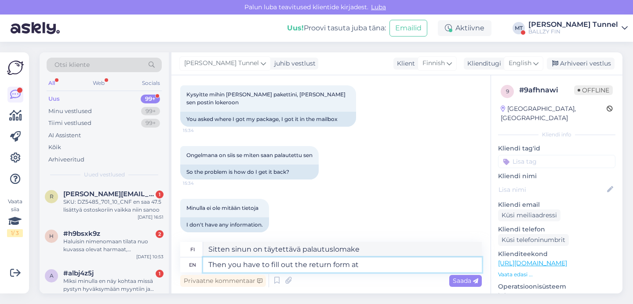
type textarea "Then you have to fill out the return form at"
type textarea "Sitten sinun on täytettävä palautuslomake osoitteessa"
type textarea "Then you have to fill out the return form at this l"
type textarea "Sitten sinun on täytettävä palautuslomake täällä"
type textarea "Then you have to fill out the return form at this link:"
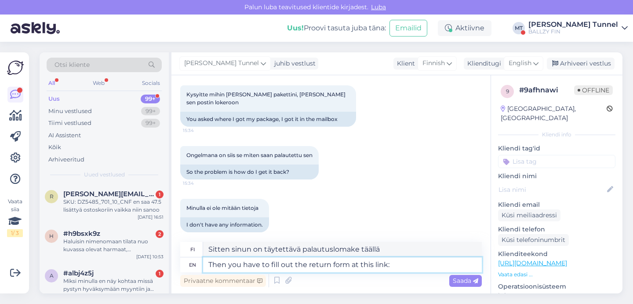
type textarea "Tämän jälkeen sinun on täytettävä palautuslomake tästä linkistä:"
paste textarea "[URL][DOMAIN_NAME]"
type textarea "Then you have to fill out the return form at this link: [URL][DOMAIN_NAME]"
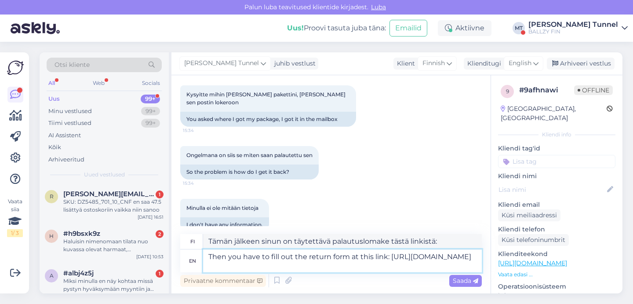
type textarea "Sitten sinun on täytettävä palautuslomake tästä linkistä: [URL][DOMAIN_NAME]"
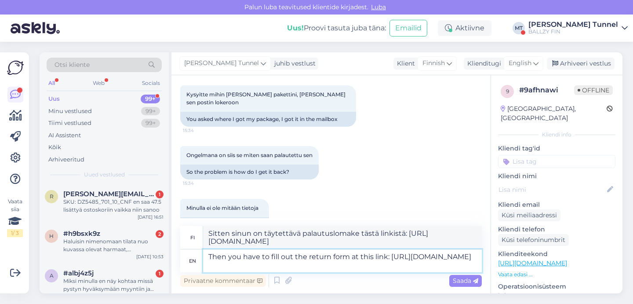
type textarea "Then you have to fill out the return form at this link:"
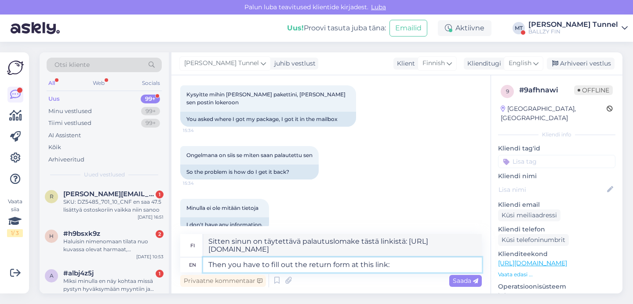
type textarea "Tämän jälkeen sinun on täytettävä palautuslomake tästä linkistä:"
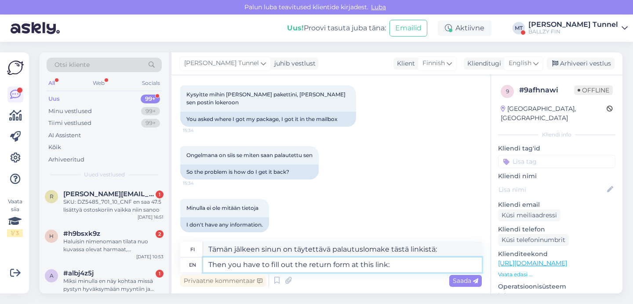
paste textarea "[URL][DOMAIN_NAME]"
type textarea "Then you have to fill out the return form at this link: [URL][DOMAIN_NAME]"
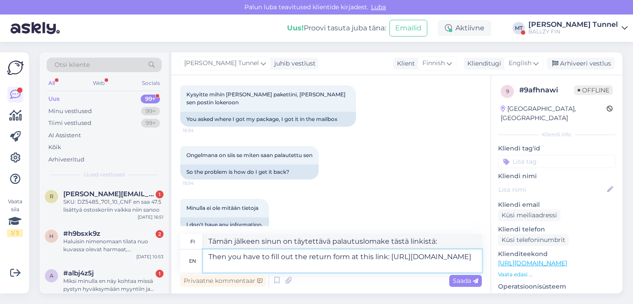
type textarea "Sitten sinun on täytettävä palautuslomake tästä linkistä: [URL][DOMAIN_NAME]"
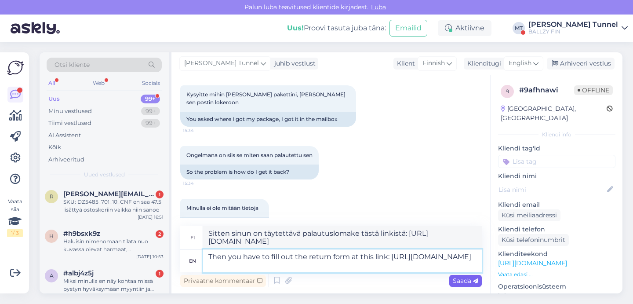
type textarea "Then you have to fill out the return form at this link: [URL][DOMAIN_NAME]"
click at [474, 283] on icon at bounding box center [475, 280] width 5 height 5
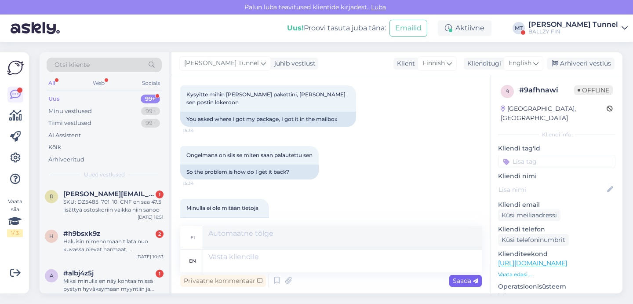
scroll to position [198, 0]
